Goal: Navigation & Orientation: Find specific page/section

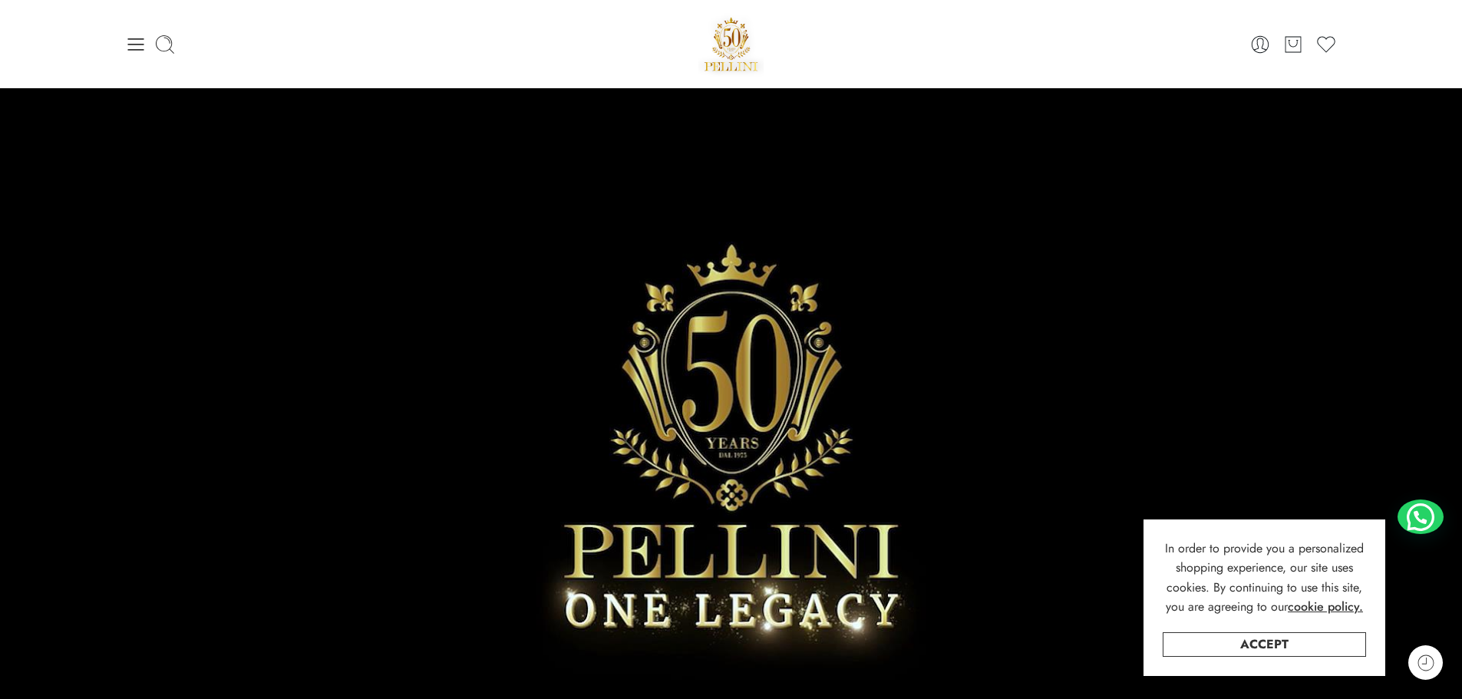
click at [1262, 654] on link "Accept" at bounding box center [1264, 644] width 203 height 25
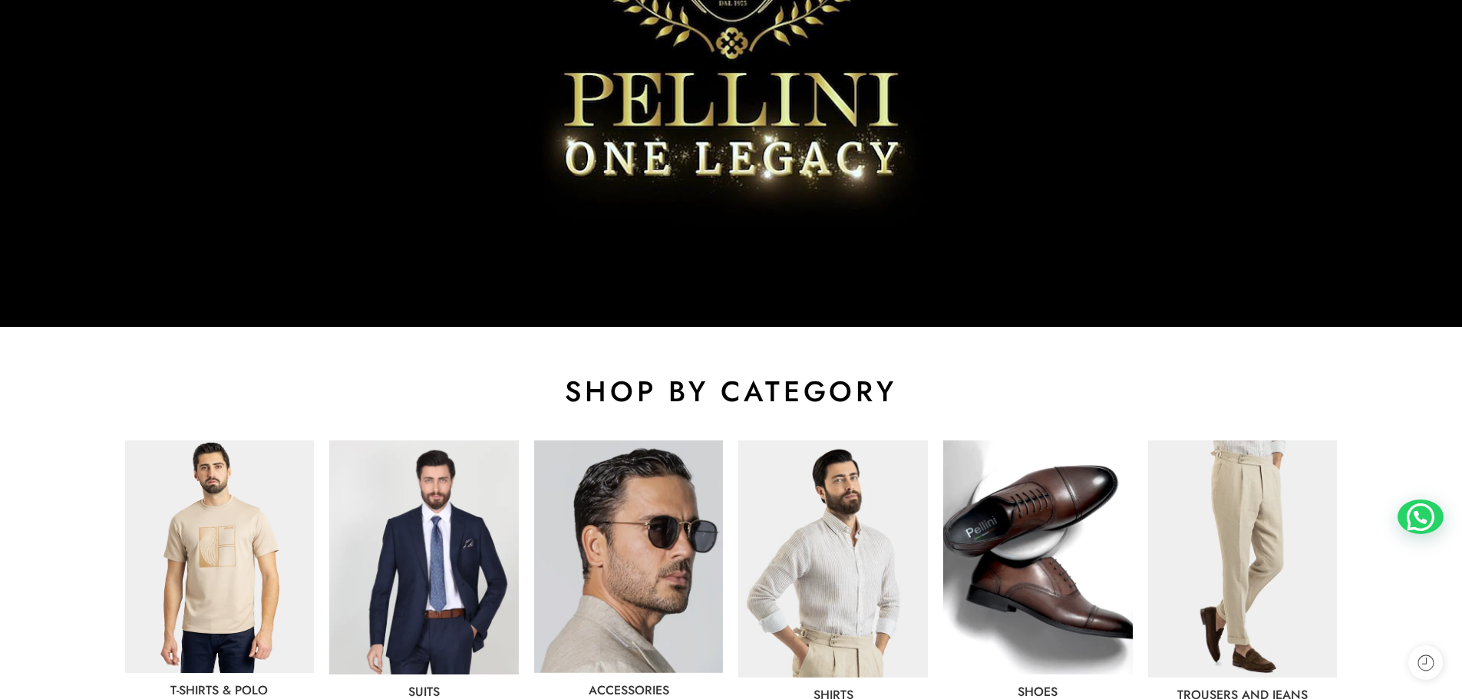
scroll to position [614, 0]
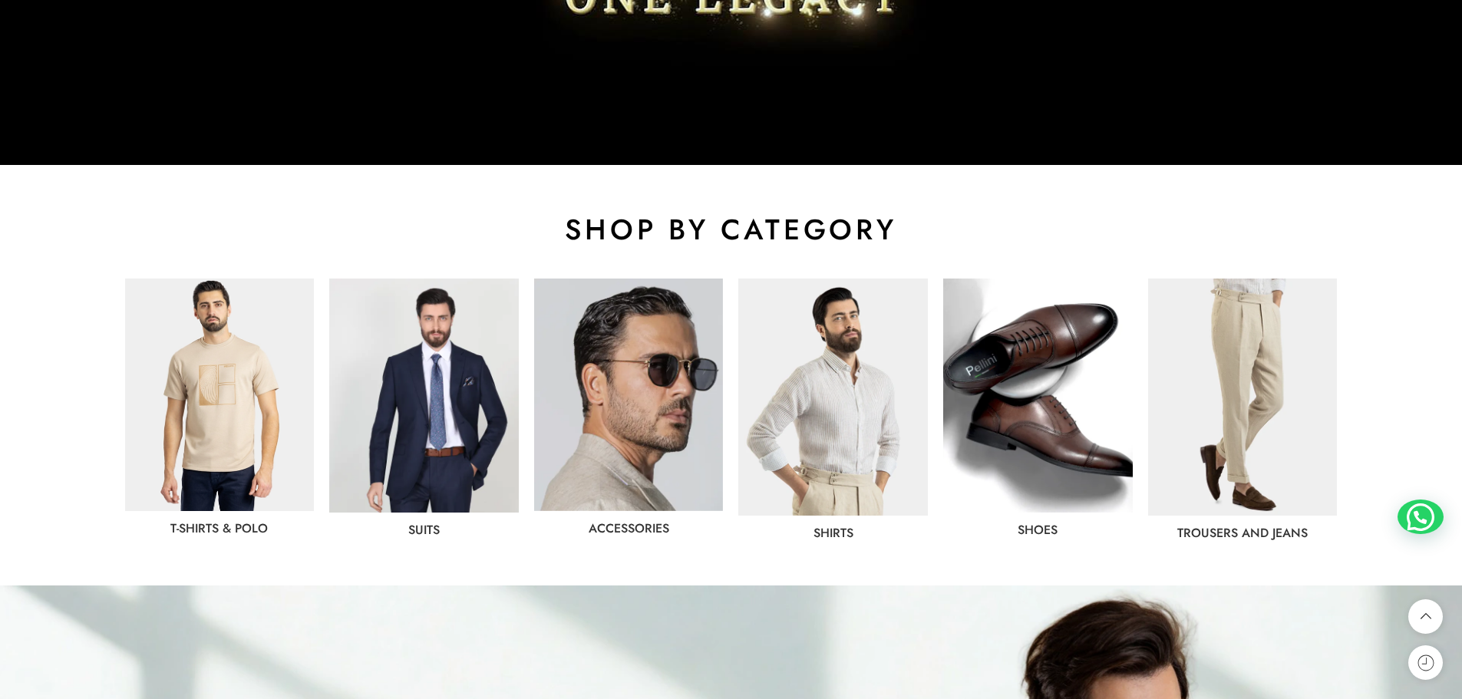
click at [784, 422] on img at bounding box center [833, 397] width 190 height 237
click at [1249, 428] on img at bounding box center [1243, 397] width 190 height 237
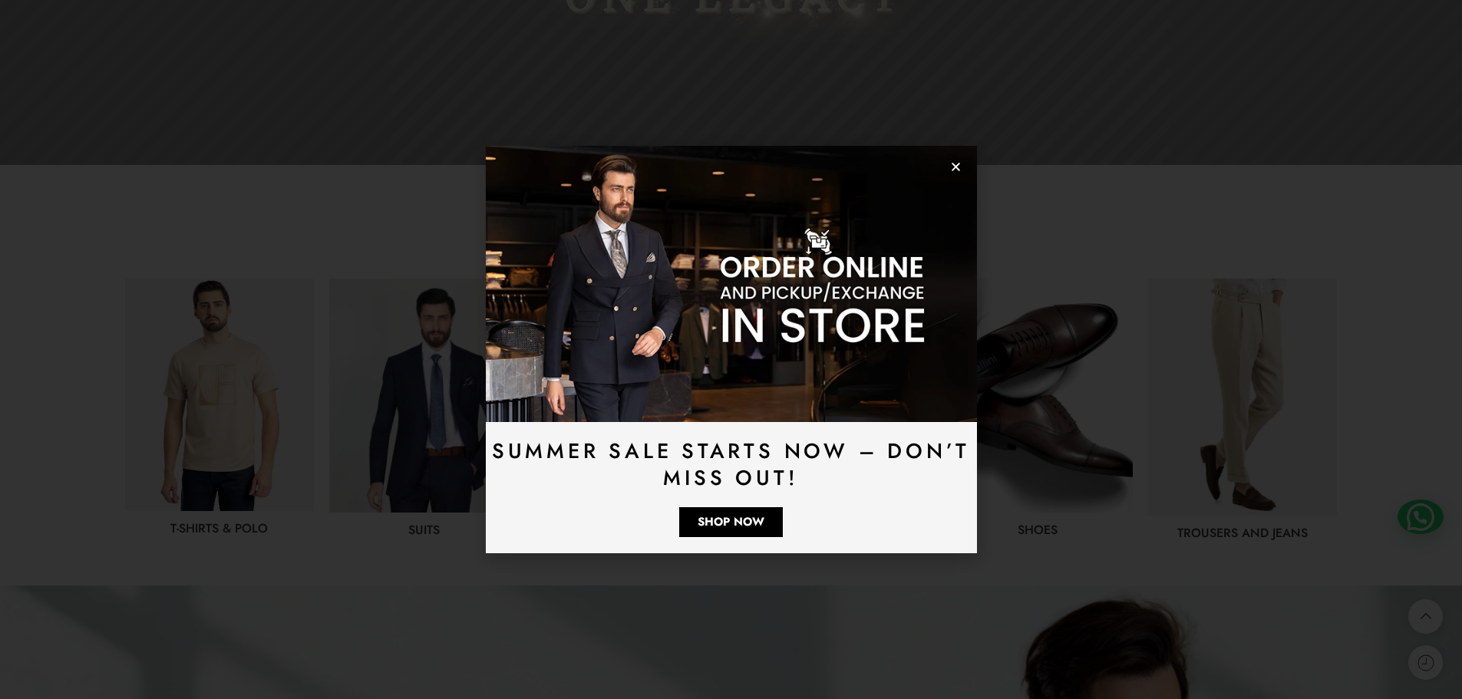
click at [963, 168] on img at bounding box center [731, 284] width 491 height 276
click at [955, 167] on use "Close" at bounding box center [956, 167] width 8 height 8
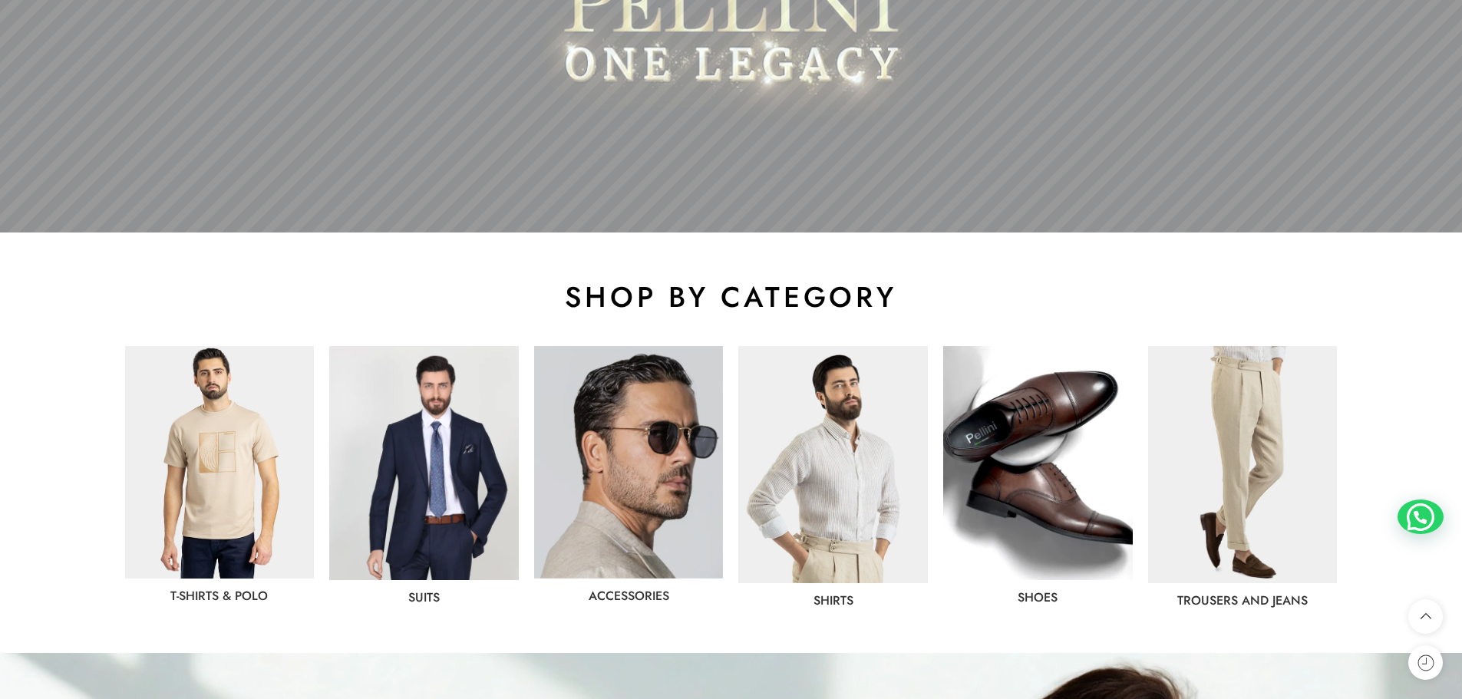
scroll to position [691, 0]
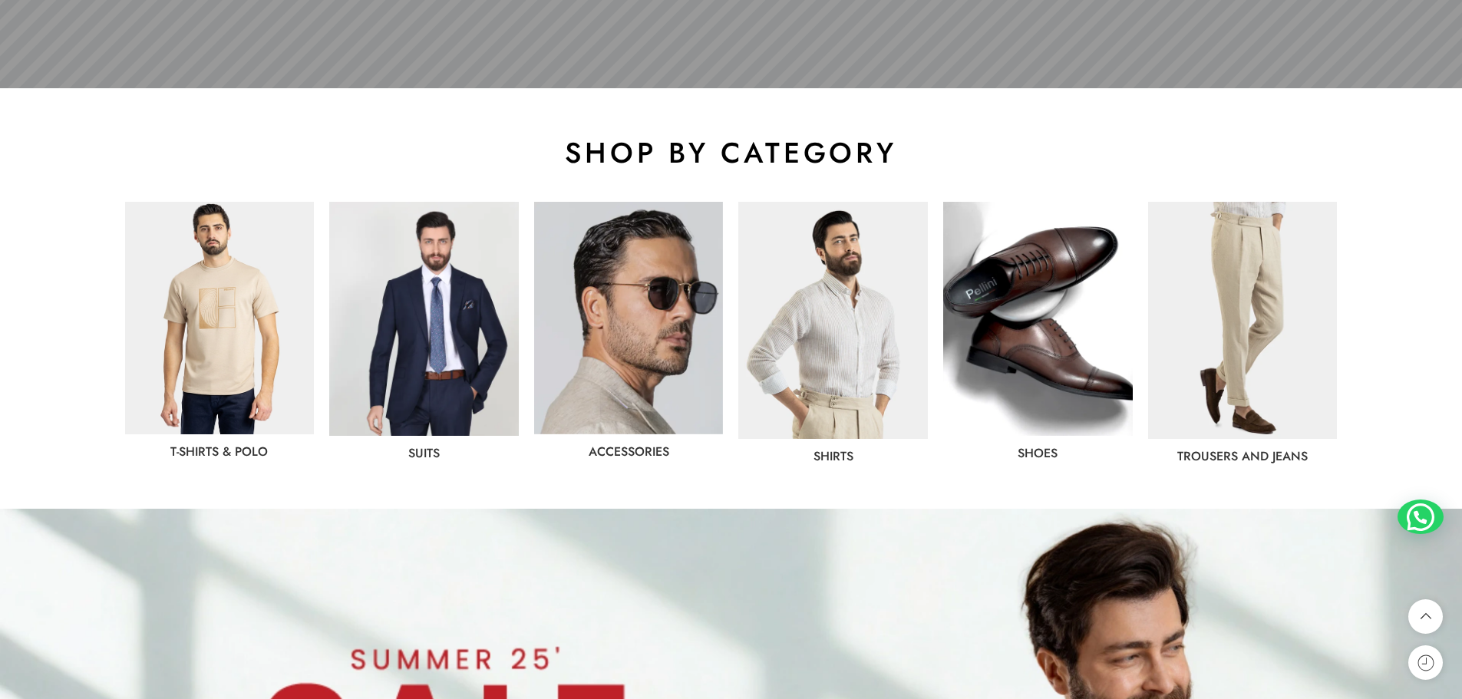
click at [1249, 358] on img at bounding box center [1243, 320] width 190 height 237
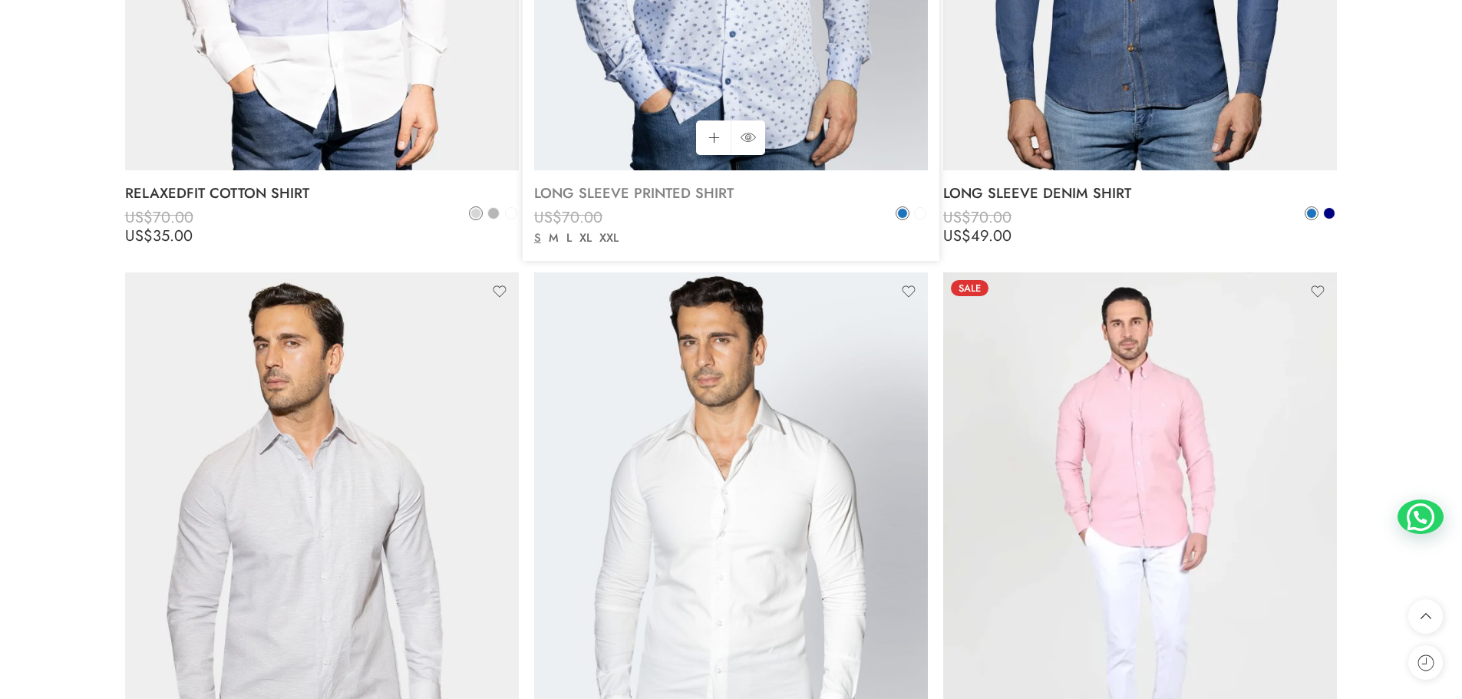
scroll to position [4528, 0]
